Goal: Check status

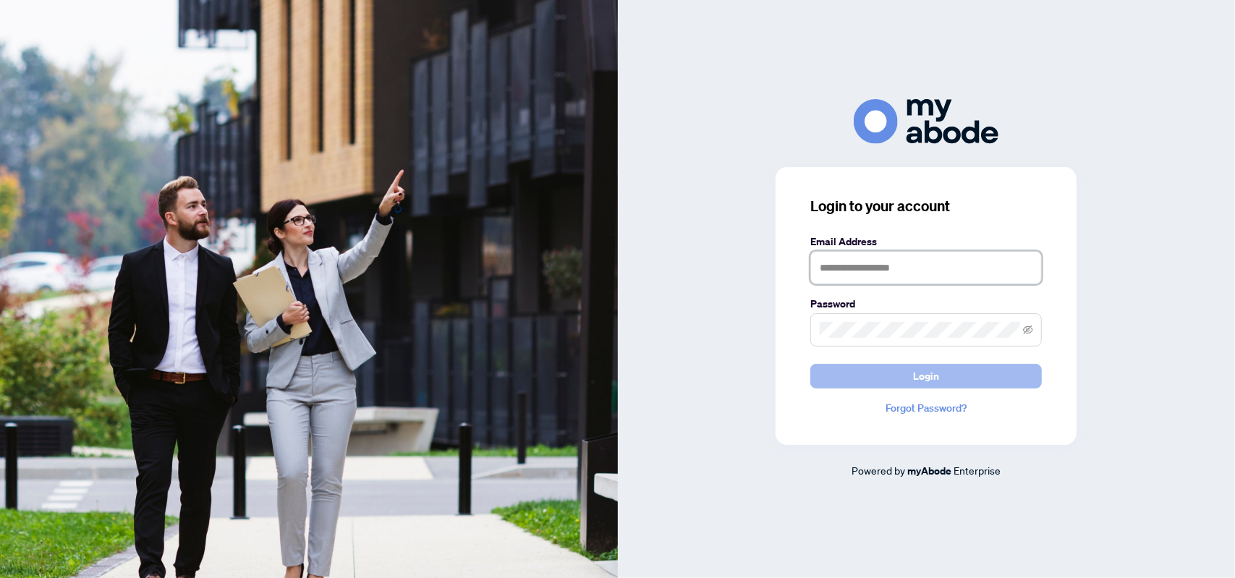
type input "**********"
click at [923, 378] on span "Login" at bounding box center [926, 376] width 26 height 23
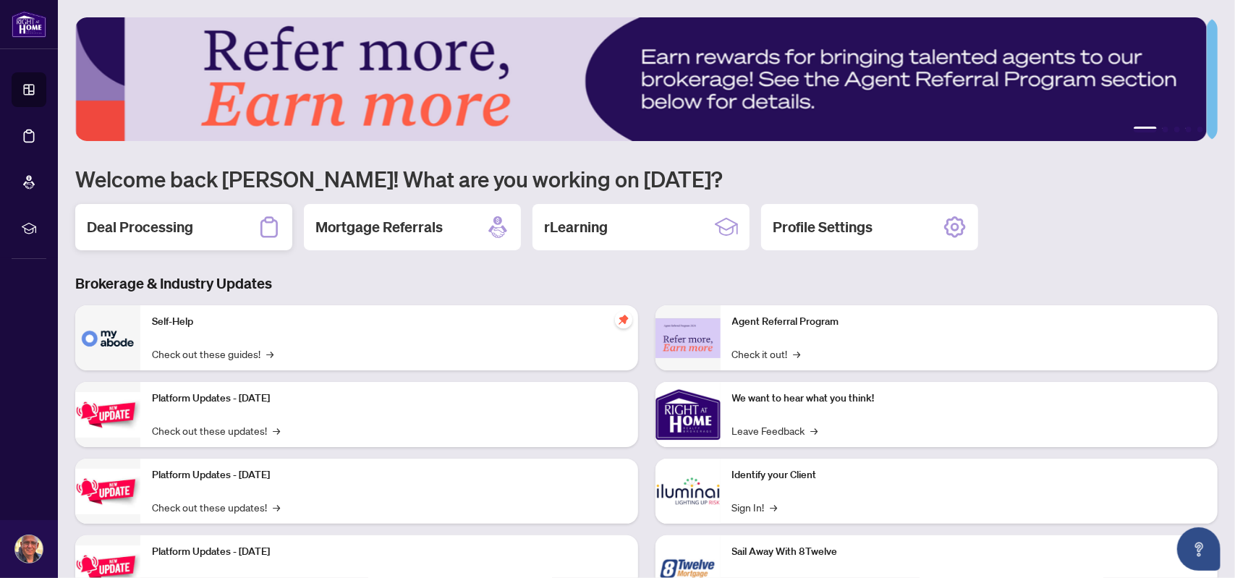
click at [108, 224] on h2 "Deal Processing" at bounding box center [140, 227] width 106 height 20
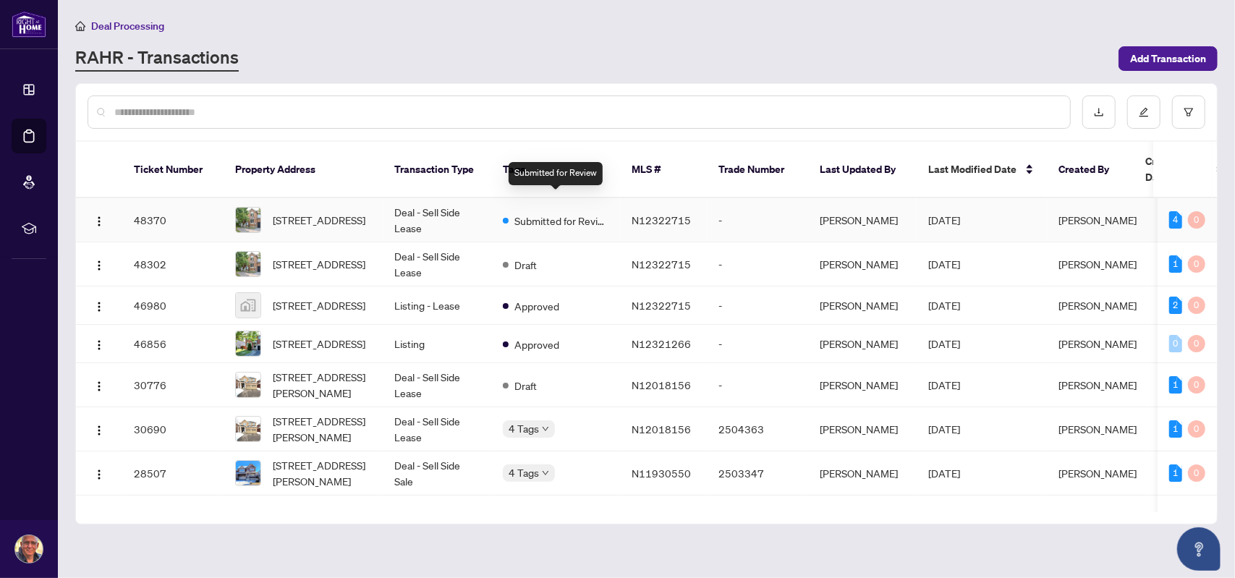
click at [532, 213] on span "Submitted for Review" at bounding box center [561, 221] width 94 height 16
